Goal: Use online tool/utility

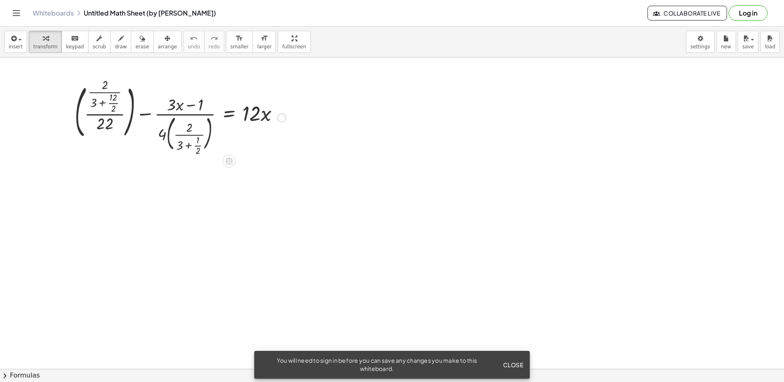
click at [80, 113] on div at bounding box center [180, 117] width 219 height 73
drag, startPoint x: 95, startPoint y: 95, endPoint x: 209, endPoint y: 139, distance: 122.3
click at [209, 139] on div at bounding box center [190, 117] width 199 height 78
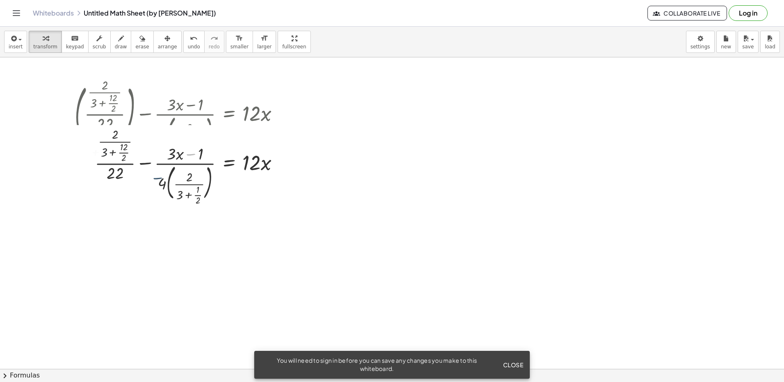
drag, startPoint x: 189, startPoint y: 110, endPoint x: 132, endPoint y: 142, distance: 66.3
click at [229, 118] on div "+ ( · · 2 · ( + 3 + · 12 · 2 ) · 22 ) − · ( + · 3 · x − 1 ) · 4 · ( · 2 · ( + 3…" at bounding box center [229, 118] width 0 height 0
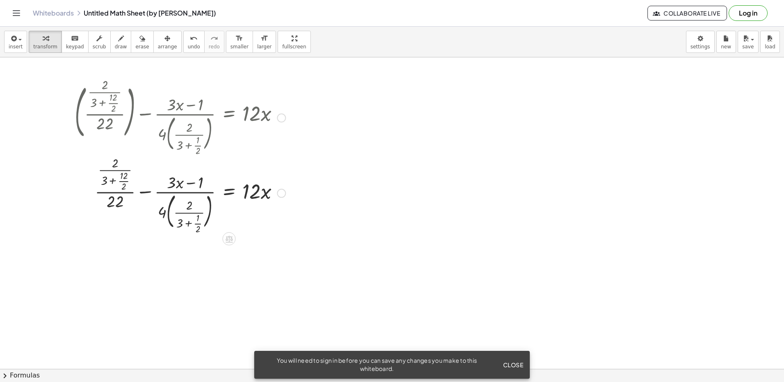
drag, startPoint x: 140, startPoint y: 165, endPoint x: 140, endPoint y: 187, distance: 21.7
click at [229, 118] on div "+ ( · · 2 · ( + 3 + · 12 · 2 ) · 22 ) − · ( + · 3 · x − 1 ) · 4 · ( · 2 · ( + 3…" at bounding box center [229, 118] width 0 height 0
drag, startPoint x: 140, startPoint y: 187, endPoint x: 184, endPoint y: 125, distance: 75.9
click at [184, 125] on div at bounding box center [180, 117] width 219 height 73
drag, startPoint x: 194, startPoint y: 103, endPoint x: 199, endPoint y: 168, distance: 65.4
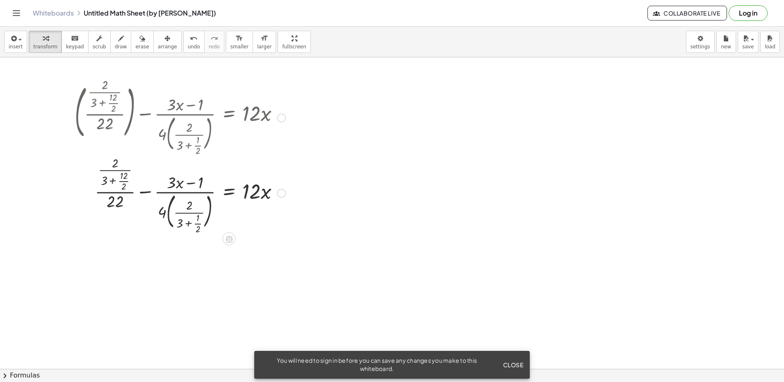
click at [229, 118] on div "+ ( · · 2 · ( + 3 + · 12 · 2 ) · 22 ) − · ( + · 3 · x − 1 ) · 4 · ( · 2 · ( + 3…" at bounding box center [229, 118] width 0 height 0
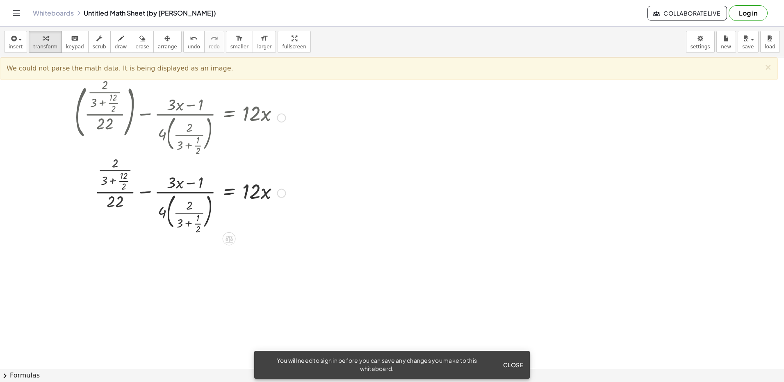
click at [272, 117] on div at bounding box center [180, 117] width 219 height 73
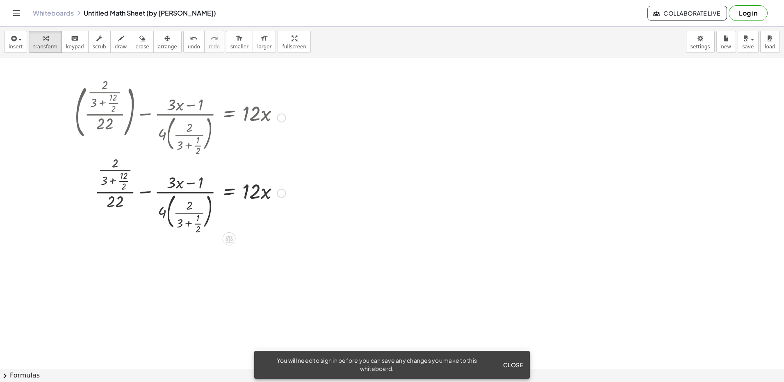
click at [287, 117] on div at bounding box center [180, 117] width 219 height 73
click at [281, 120] on div at bounding box center [281, 118] width 9 height 9
click at [283, 161] on div at bounding box center [180, 193] width 219 height 78
click at [281, 193] on div at bounding box center [281, 193] width 9 height 9
drag, startPoint x: 267, startPoint y: 214, endPoint x: 252, endPoint y: 223, distance: 17.7
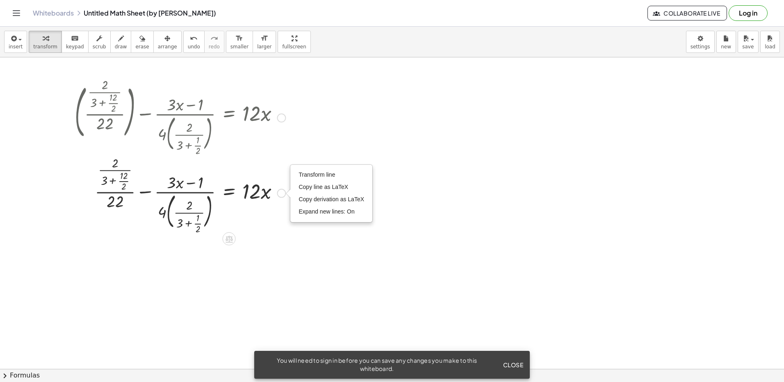
click at [266, 214] on div at bounding box center [180, 193] width 219 height 78
click at [228, 234] on icon at bounding box center [229, 238] width 9 height 9
click at [263, 237] on icon at bounding box center [261, 238] width 7 height 7
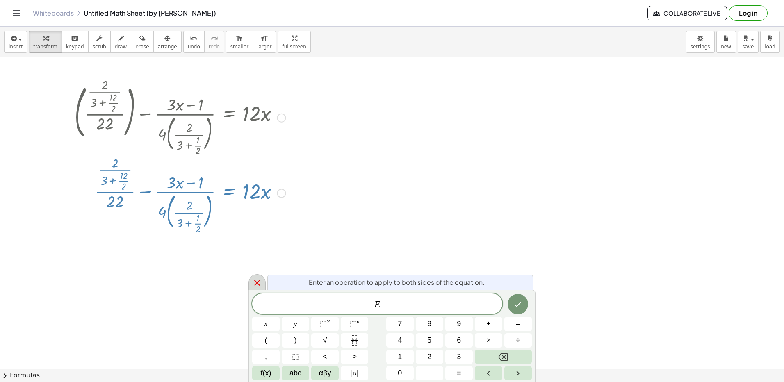
click at [253, 282] on icon at bounding box center [257, 283] width 10 height 10
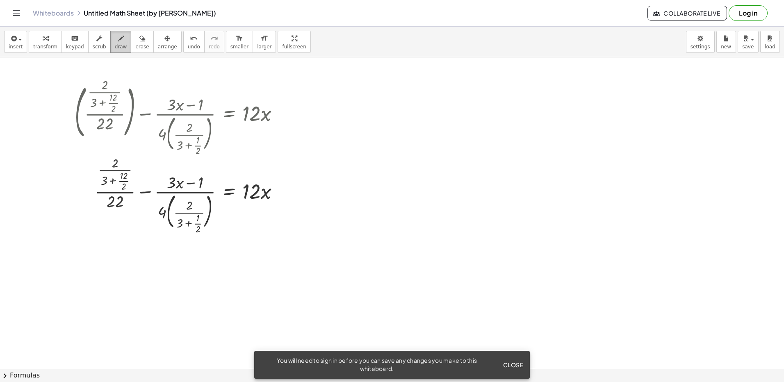
click at [115, 48] on span "draw" at bounding box center [121, 47] width 12 height 6
drag, startPoint x: 446, startPoint y: 116, endPoint x: 450, endPoint y: 234, distance: 117.3
drag, startPoint x: 464, startPoint y: 163, endPoint x: 527, endPoint y: 230, distance: 91.4
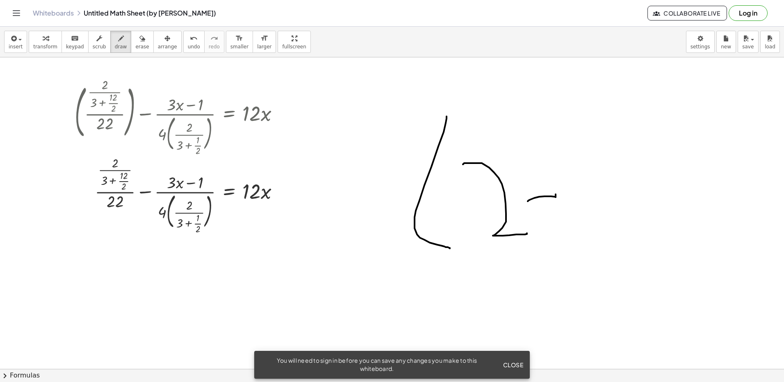
drag, startPoint x: 528, startPoint y: 201, endPoint x: 555, endPoint y: 196, distance: 28.3
drag, startPoint x: 544, startPoint y: 198, endPoint x: 614, endPoint y: 241, distance: 82.3
drag, startPoint x: 626, startPoint y: 216, endPoint x: 687, endPoint y: 215, distance: 60.7
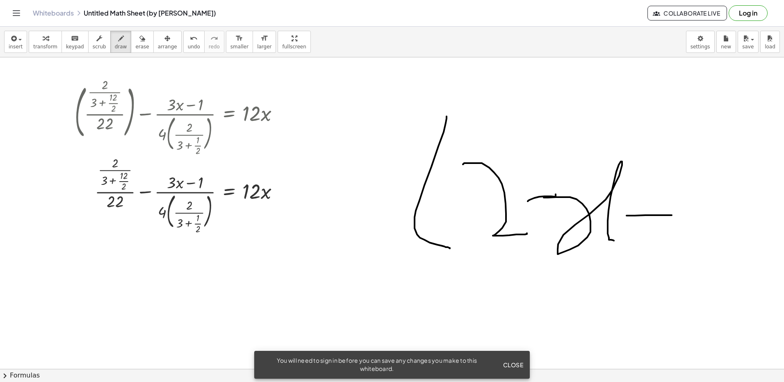
drag, startPoint x: 658, startPoint y: 193, endPoint x: 661, endPoint y: 268, distance: 75.1
drag, startPoint x: 704, startPoint y: 157, endPoint x: 708, endPoint y: 244, distance: 87.4
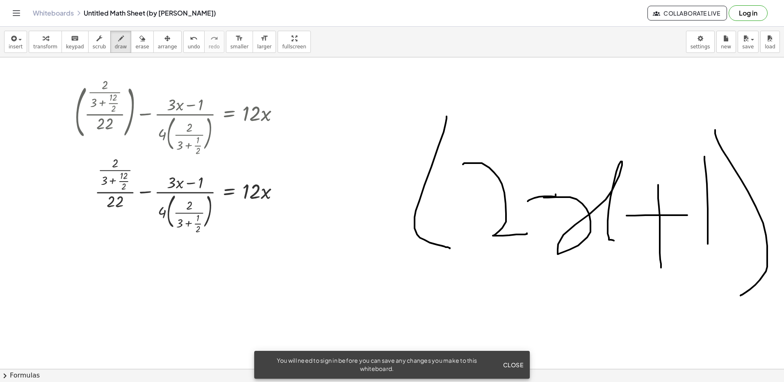
drag, startPoint x: 715, startPoint y: 130, endPoint x: 740, endPoint y: 296, distance: 167.6
